Goal: Task Accomplishment & Management: Complete application form

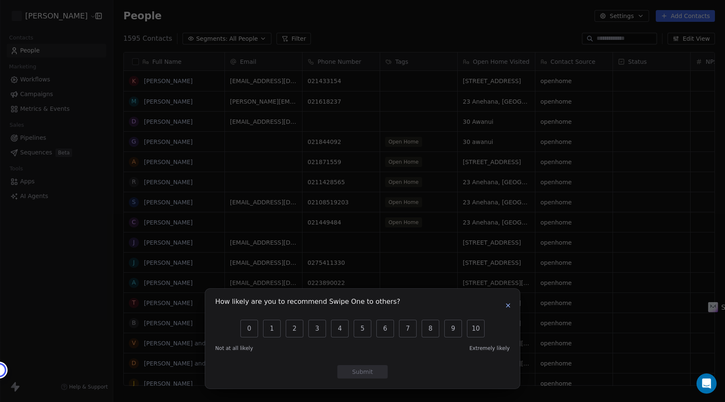
scroll to position [354, 612]
click at [508, 303] on icon "button" at bounding box center [508, 305] width 7 height 7
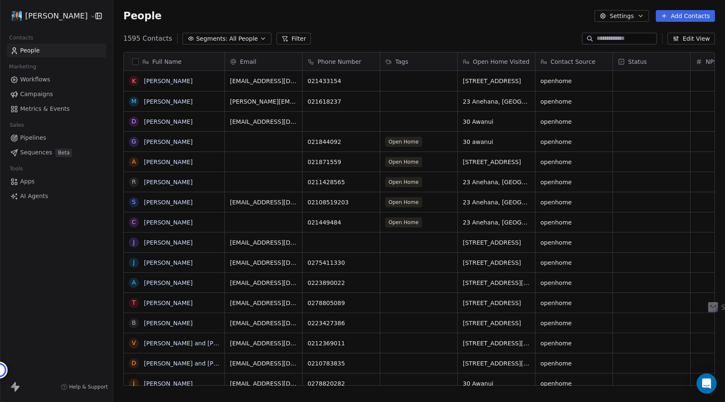
click at [72, 14] on html "[PERSON_NAME] Contacts People Marketing Workflows Campaigns Metrics & Events Sa…" at bounding box center [362, 201] width 725 height 402
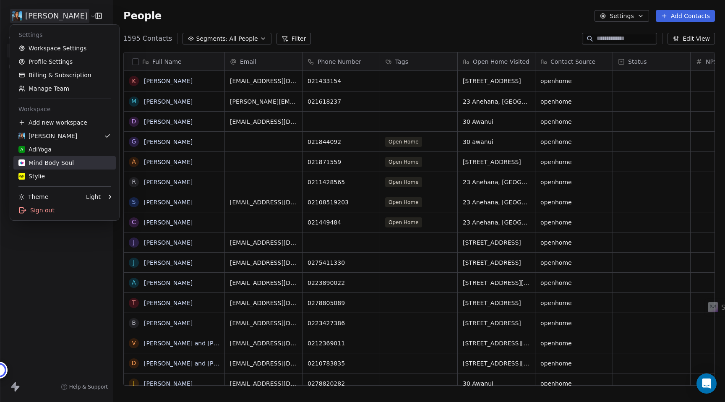
click at [54, 164] on div "Mind Body Soul" at bounding box center [45, 163] width 55 height 8
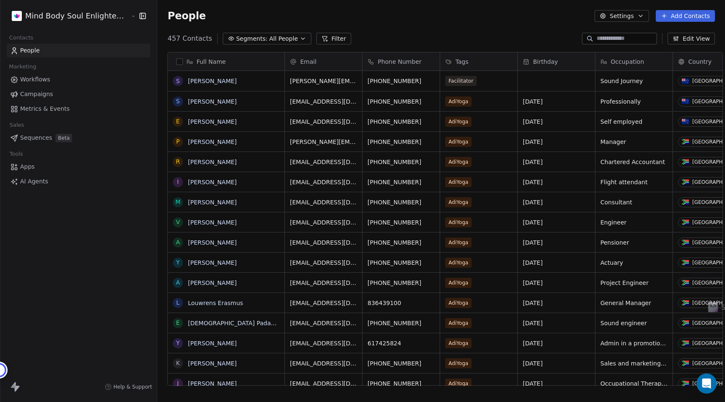
scroll to position [354, 575]
click at [677, 17] on button "Add Contacts" at bounding box center [685, 16] width 59 height 12
click at [677, 33] on span "Create new contact" at bounding box center [687, 34] width 57 height 9
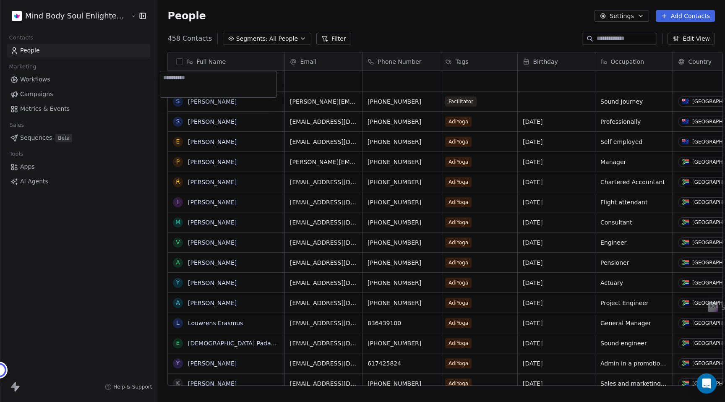
click at [236, 80] on textarea at bounding box center [218, 84] width 116 height 26
type textarea "**********"
click at [313, 80] on html "Mind Body Soul Enlightenment Centre Contacts People Marketing Workflows Campaig…" at bounding box center [362, 201] width 725 height 402
click at [305, 79] on div "grid" at bounding box center [323, 81] width 77 height 20
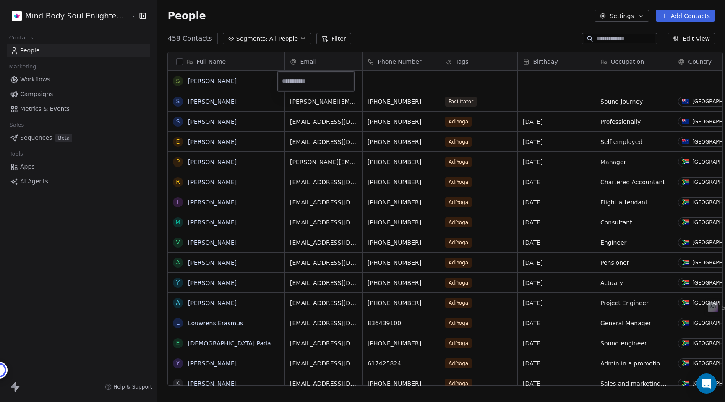
type input "**********"
click at [383, 83] on div "grid" at bounding box center [400, 81] width 77 height 20
type input "**********"
click at [437, 38] on html "Mind Body Soul Enlightenment Centre Contacts People Marketing Workflows Campaig…" at bounding box center [362, 201] width 725 height 402
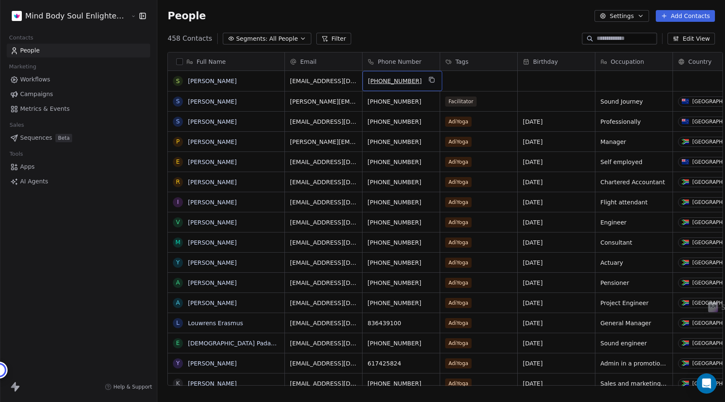
click at [373, 81] on span "[PHONE_NUMBER]" at bounding box center [395, 81] width 54 height 8
click at [390, 82] on span "[PHONE_NUMBER]" at bounding box center [395, 81] width 54 height 8
click at [424, 61] on html "Mind Body Soul Enlightenment Centre Contacts People Marketing Workflows Campaig…" at bounding box center [362, 201] width 725 height 402
click at [433, 9] on div "People Settings Add Contacts" at bounding box center [441, 16] width 568 height 32
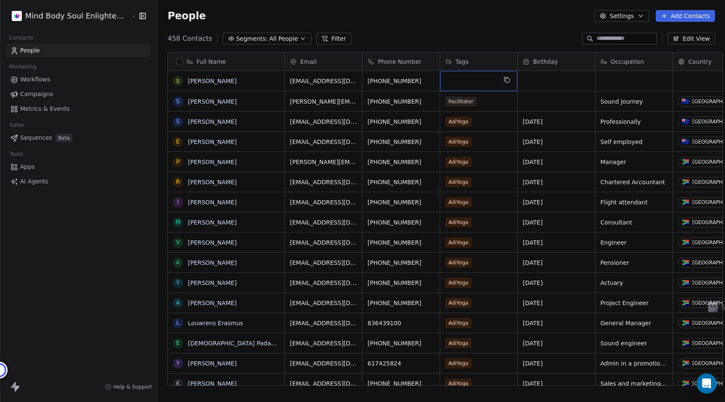
click at [450, 82] on div "grid" at bounding box center [478, 81] width 77 height 20
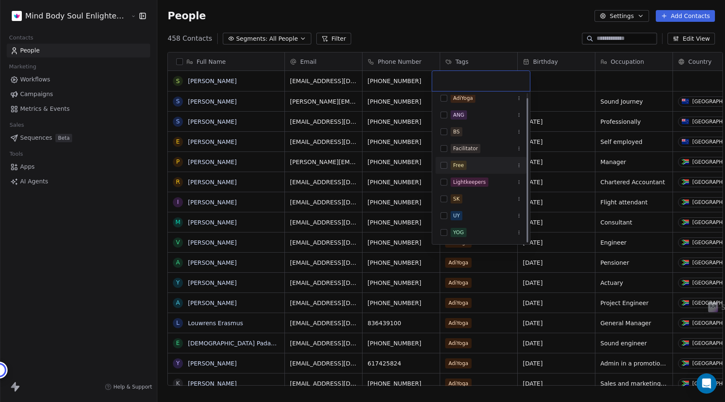
scroll to position [0, 0]
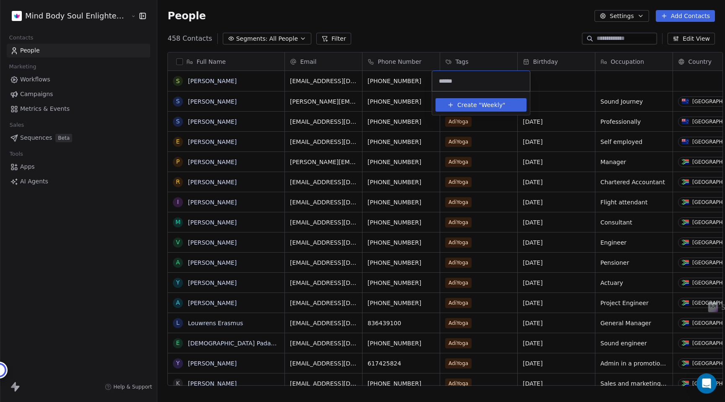
type input "******"
click at [469, 102] on span "Create "" at bounding box center [469, 105] width 24 height 9
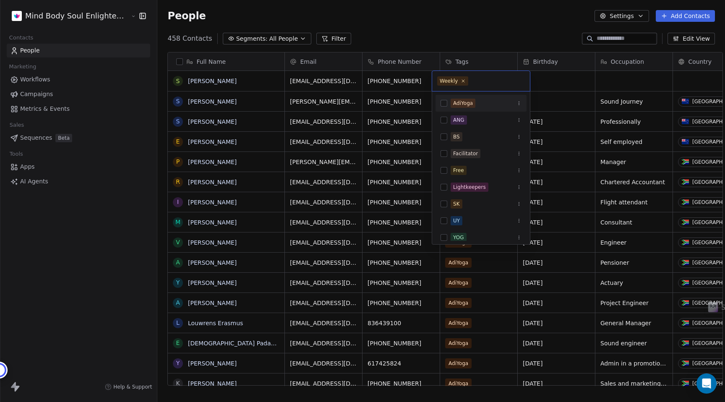
click at [482, 30] on html "Mind Body Soul Enlightenment Centre Contacts People Marketing Workflows Campaig…" at bounding box center [362, 201] width 725 height 402
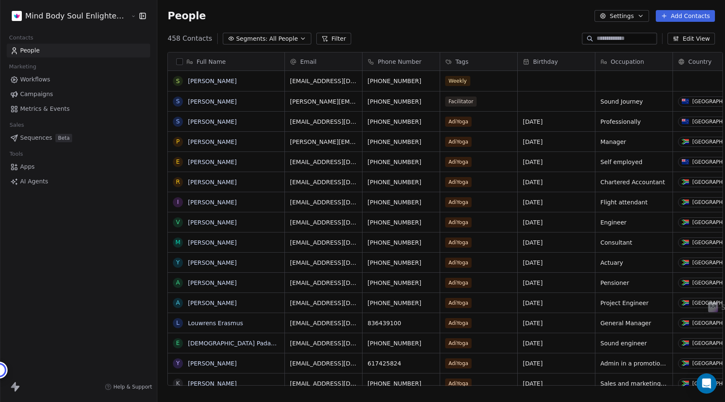
scroll to position [0, 28]
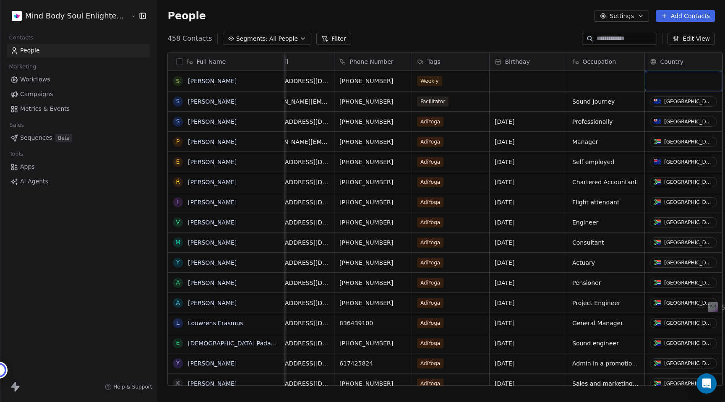
click at [680, 83] on div "grid" at bounding box center [683, 81] width 77 height 20
click at [677, 83] on div "grid" at bounding box center [683, 81] width 77 height 20
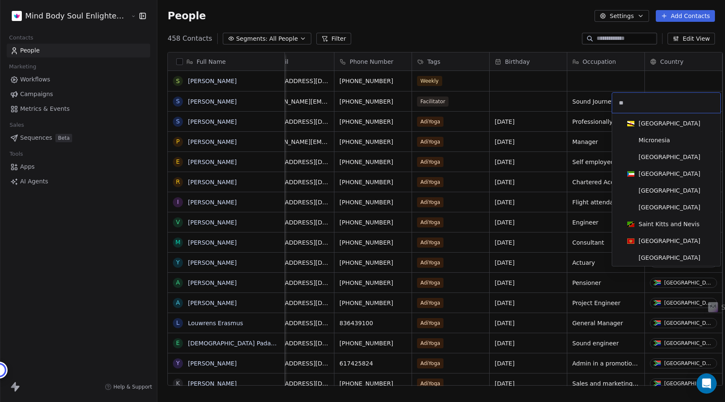
type input "***"
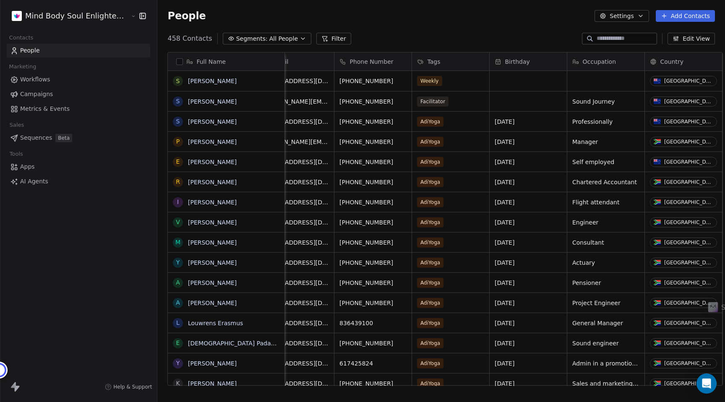
click at [549, 23] on div "People Settings Add Contacts" at bounding box center [441, 16] width 568 height 32
